Goal: Information Seeking & Learning: Learn about a topic

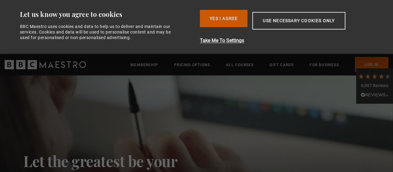
click at [214, 18] on button "Yes I Agree" at bounding box center [224, 18] width 48 height 17
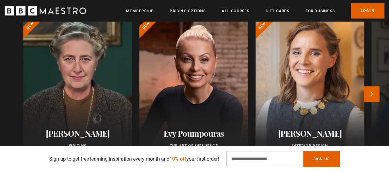
scroll to position [318, 0]
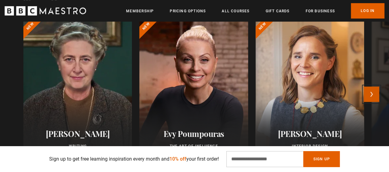
click at [375, 94] on button "Next" at bounding box center [371, 93] width 15 height 15
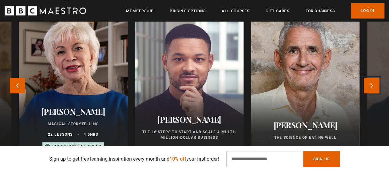
scroll to position [327, 0]
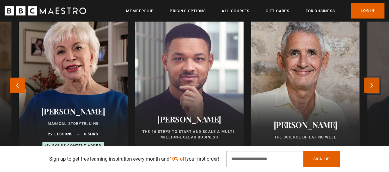
click at [378, 86] on button "Next" at bounding box center [371, 84] width 15 height 15
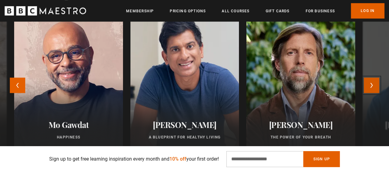
scroll to position [0, 391]
click at [378, 86] on button "Next" at bounding box center [371, 84] width 15 height 15
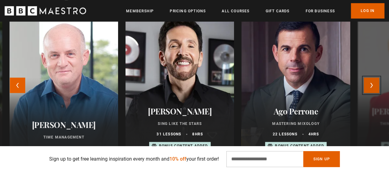
click at [378, 86] on button "Next" at bounding box center [371, 84] width 15 height 15
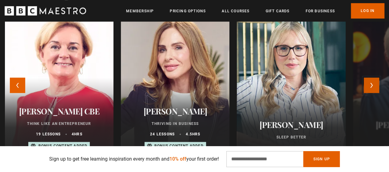
scroll to position [0, 469]
click at [378, 86] on button "Next" at bounding box center [371, 84] width 15 height 15
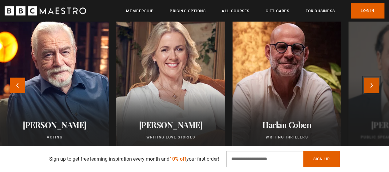
click at [378, 86] on button "Next" at bounding box center [371, 84] width 15 height 15
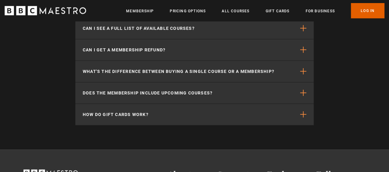
scroll to position [1868, 0]
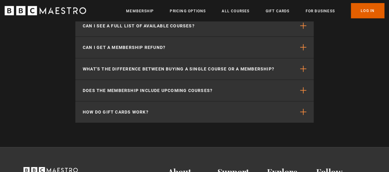
drag, startPoint x: 328, startPoint y: 100, endPoint x: 355, endPoint y: 90, distance: 28.8
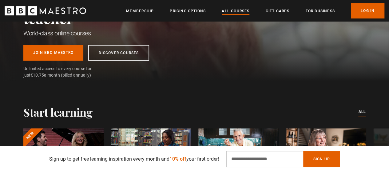
scroll to position [0, 156]
click at [227, 10] on link "All Courses" at bounding box center [236, 11] width 28 height 6
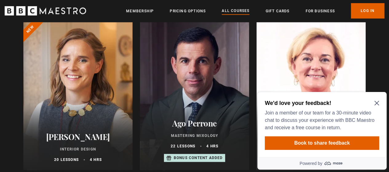
scroll to position [230, 0]
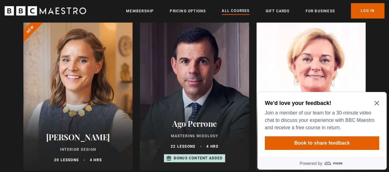
click at [377, 103] on icon "Close Maze Prompt" at bounding box center [376, 103] width 5 height 5
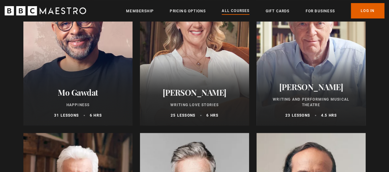
scroll to position [1213, 0]
